Goal: Task Accomplishment & Management: Manage account settings

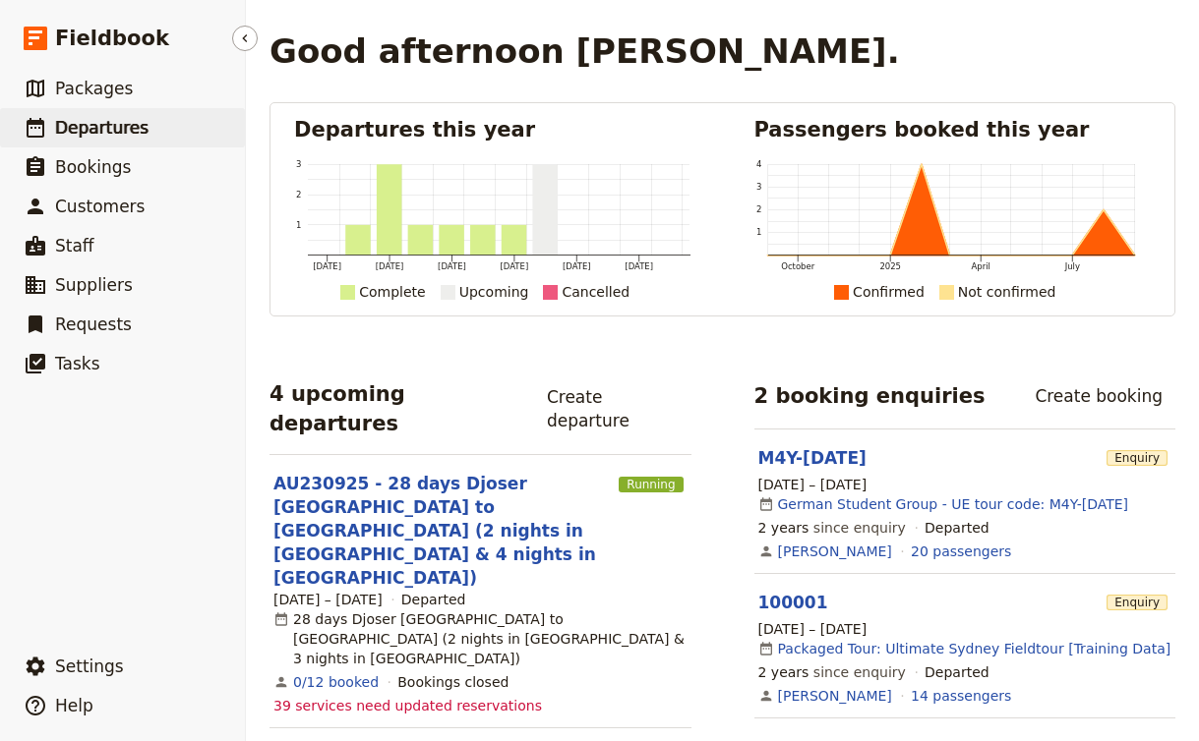
click at [115, 130] on span "Departures" at bounding box center [101, 128] width 93 height 20
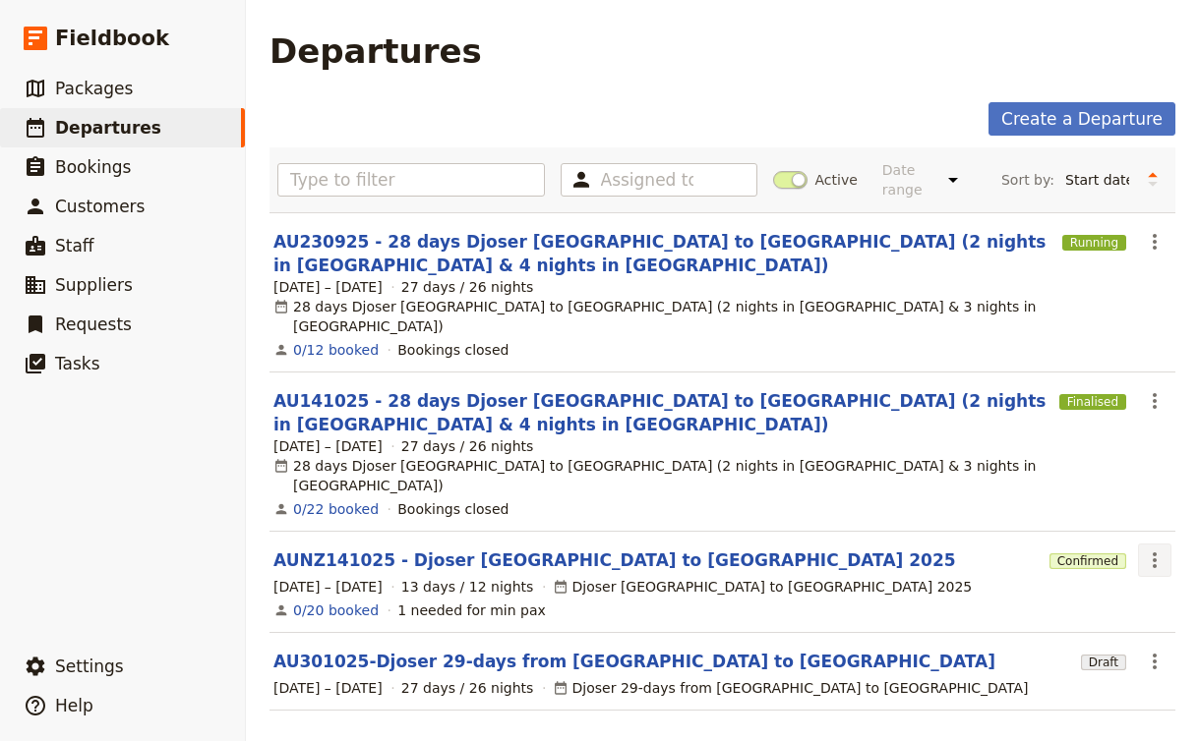
click at [1151, 549] on icon "Actions" at bounding box center [1155, 561] width 24 height 24
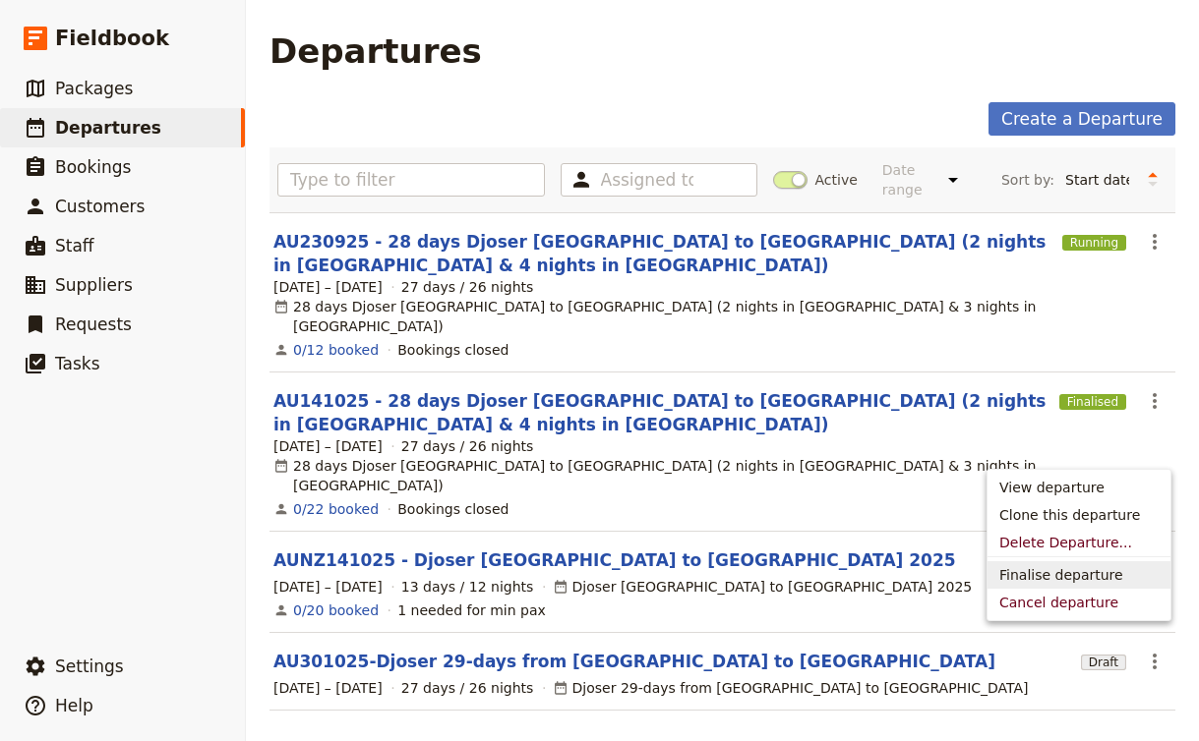
click at [1090, 581] on span "Finalise departure" at bounding box center [1061, 575] width 124 height 20
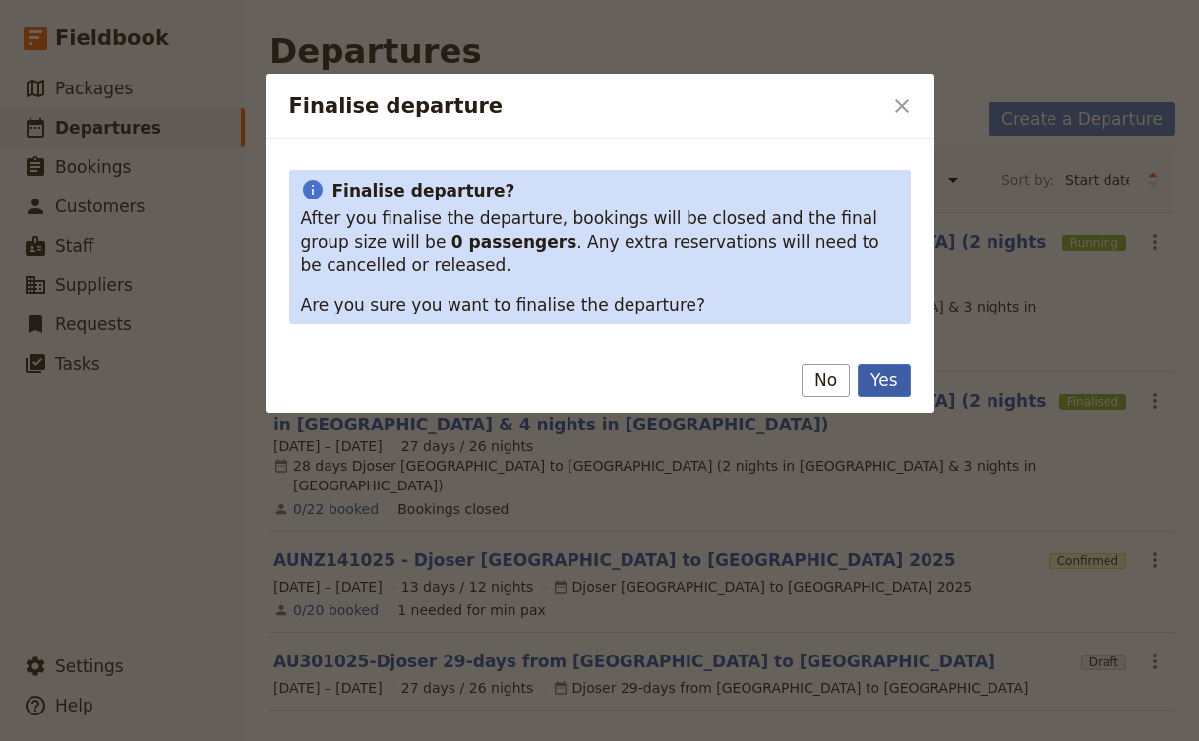
click at [894, 372] on button "Yes" at bounding box center [883, 380] width 52 height 33
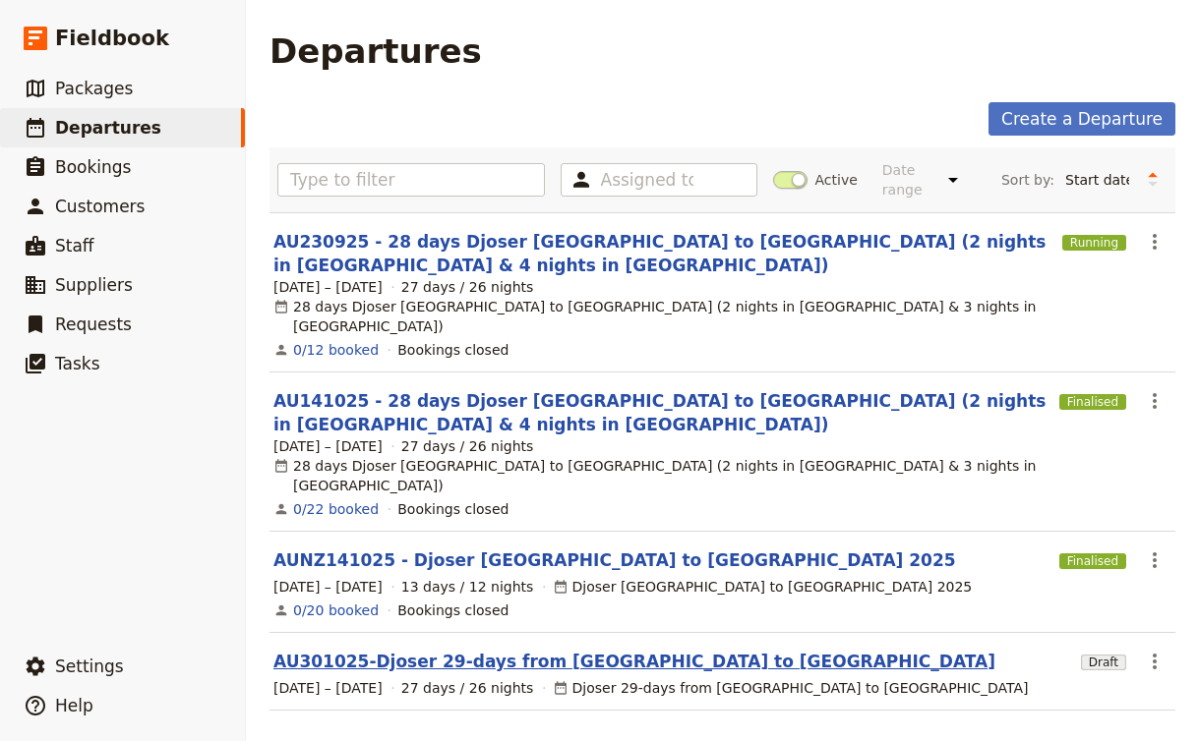
click at [510, 650] on link "AU301025-Djoser 29-days from [GEOGRAPHIC_DATA] to [GEOGRAPHIC_DATA]" at bounding box center [634, 662] width 722 height 24
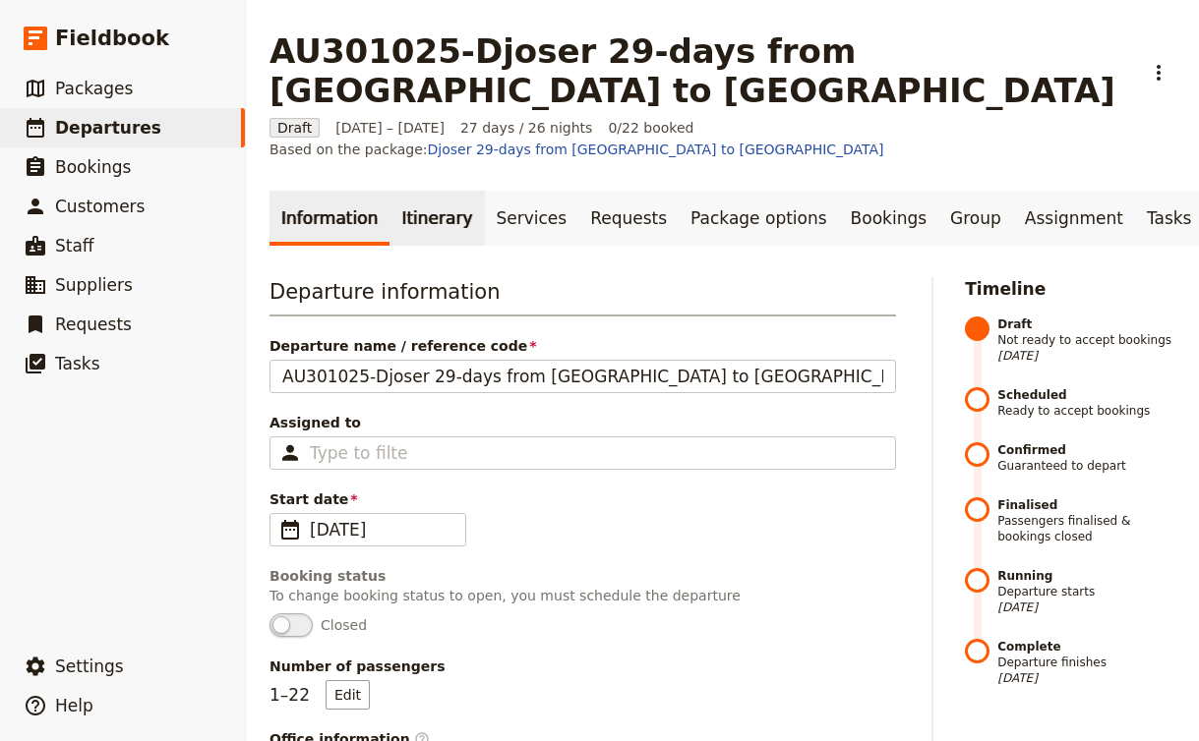
click at [433, 191] on link "Itinerary" at bounding box center [436, 218] width 94 height 55
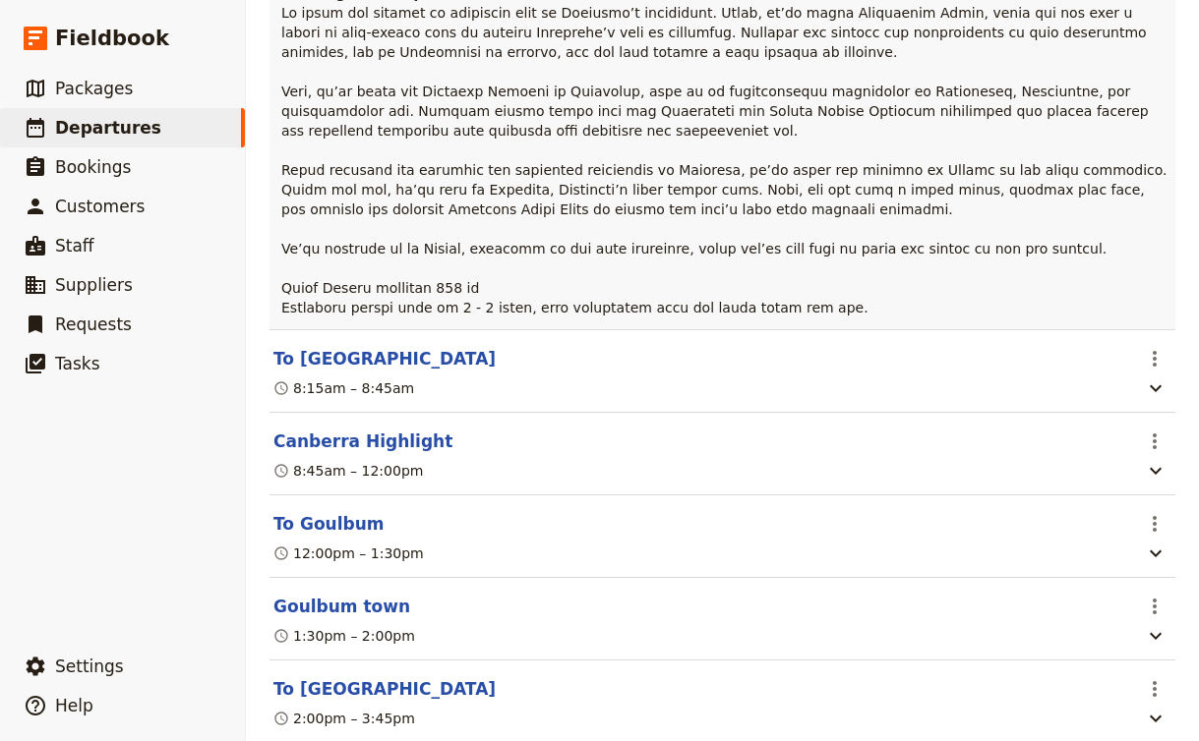
scroll to position [23023, 0]
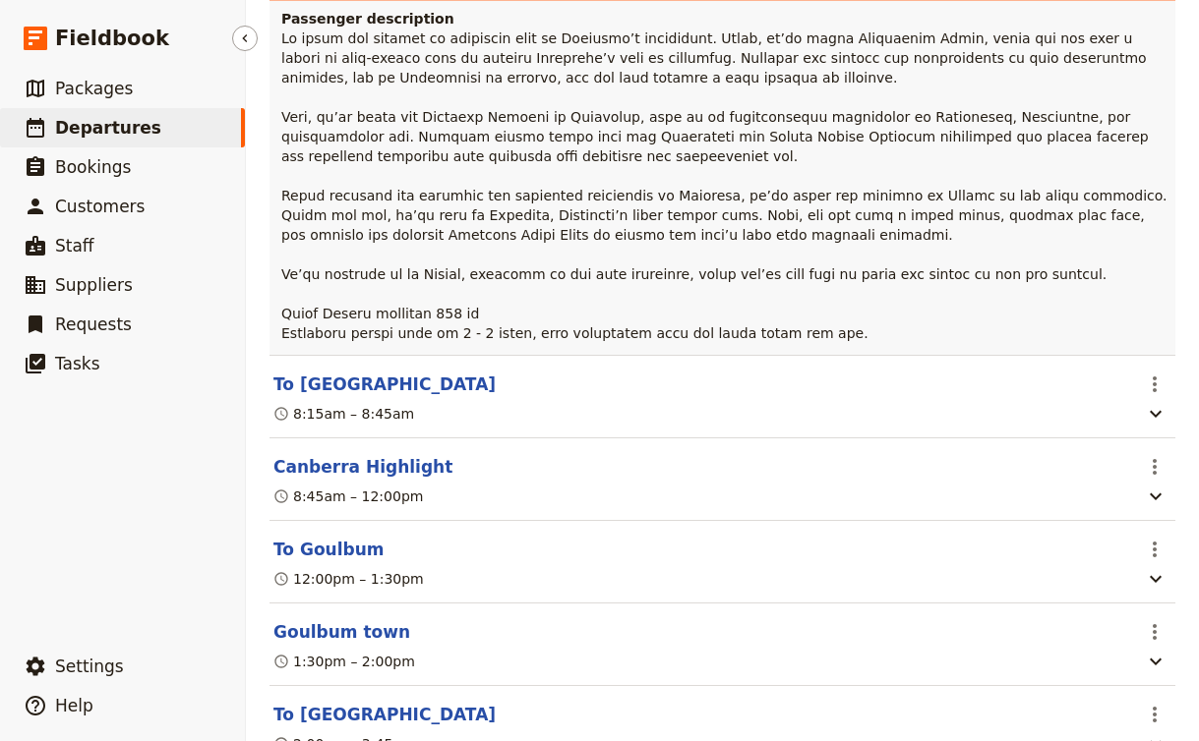
click at [145, 128] on link "​ Departures" at bounding box center [122, 127] width 245 height 39
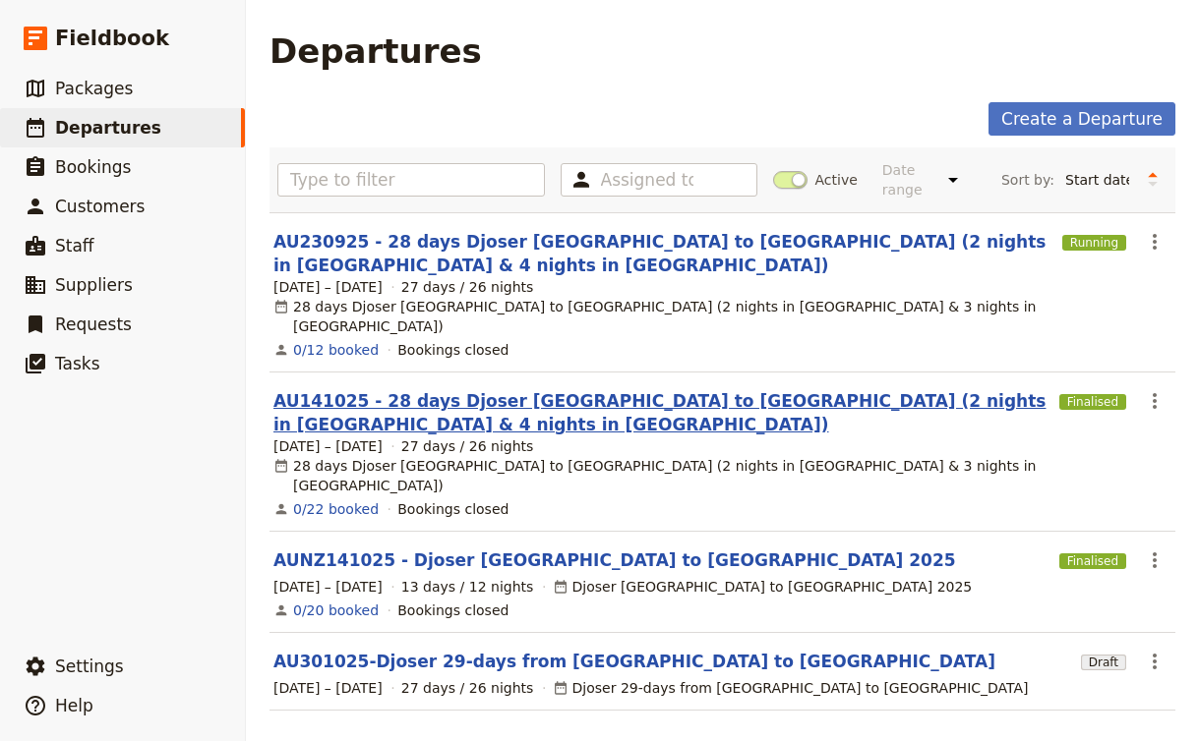
click at [381, 389] on link "AU141025 - 28 days Djoser [GEOGRAPHIC_DATA] to [GEOGRAPHIC_DATA] (2 nights in […" at bounding box center [662, 412] width 778 height 47
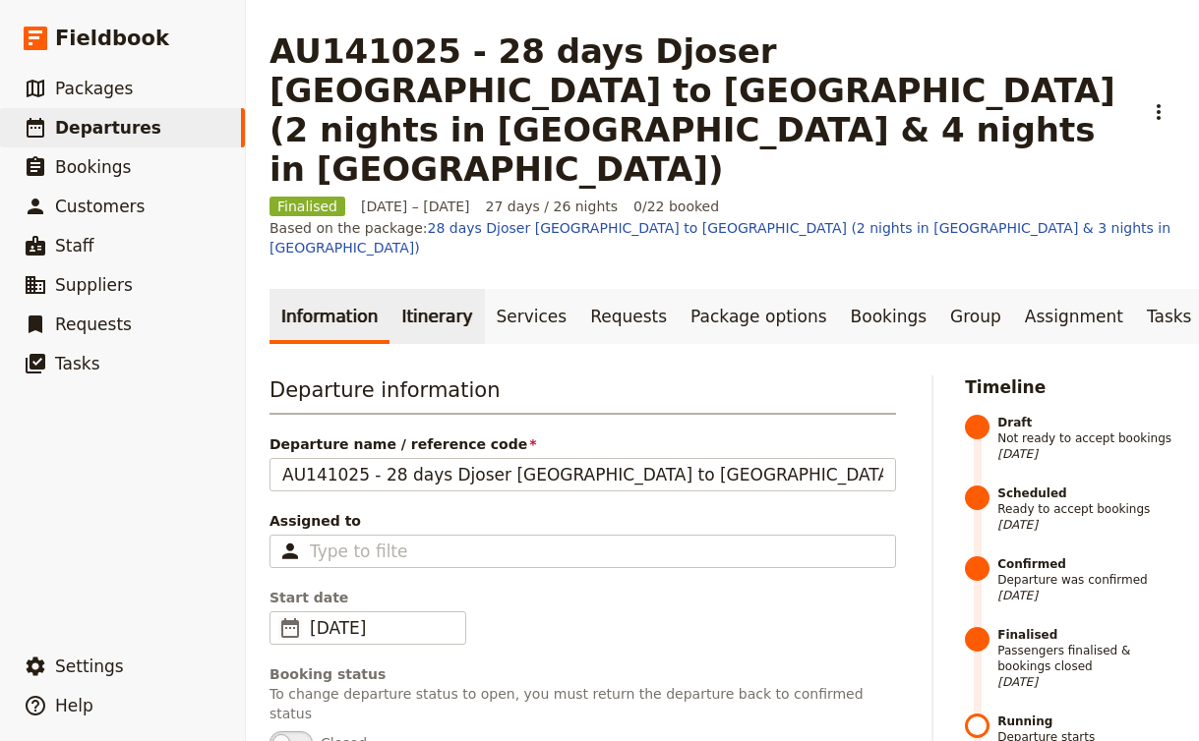
click at [400, 289] on link "Itinerary" at bounding box center [436, 316] width 94 height 55
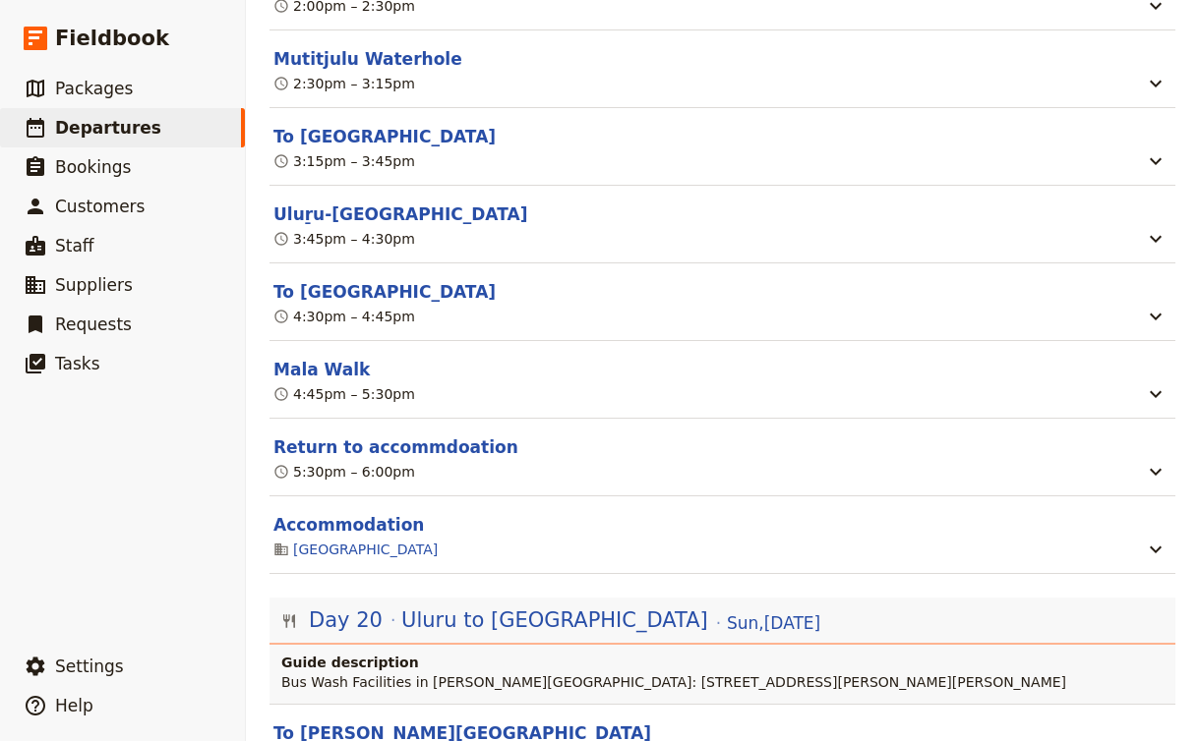
scroll to position [22143, 0]
